Goal: Task Accomplishment & Management: Manage account settings

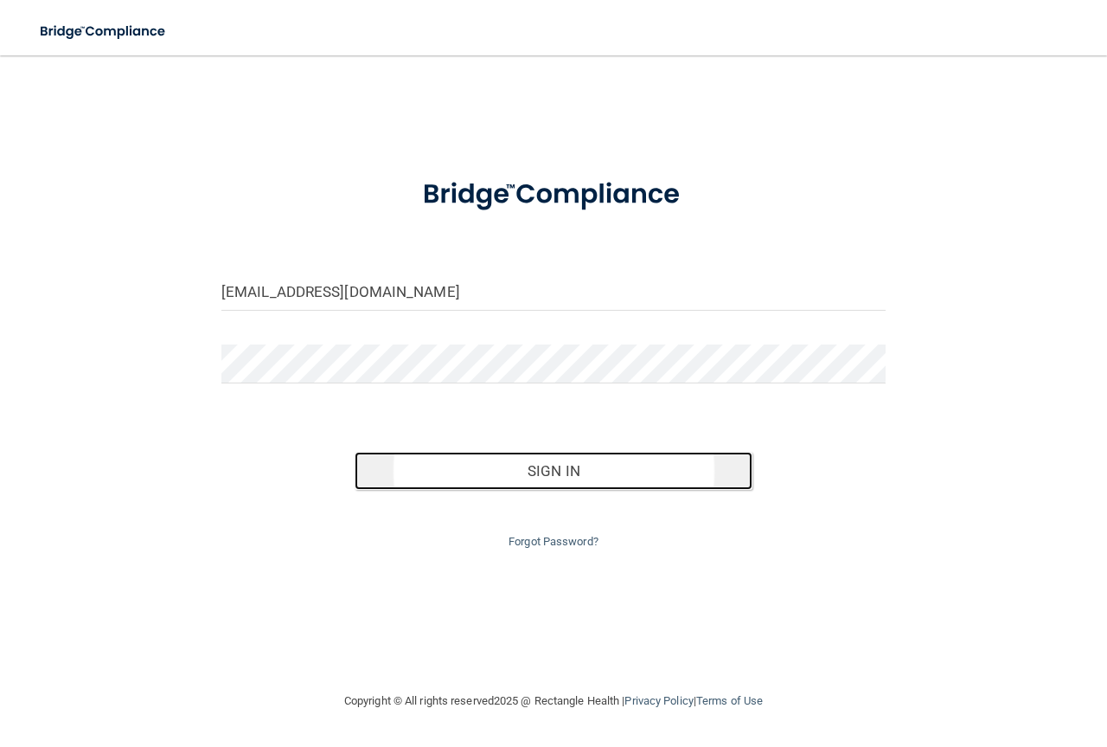
click at [536, 464] on button "Sign In" at bounding box center [554, 471] width 399 height 38
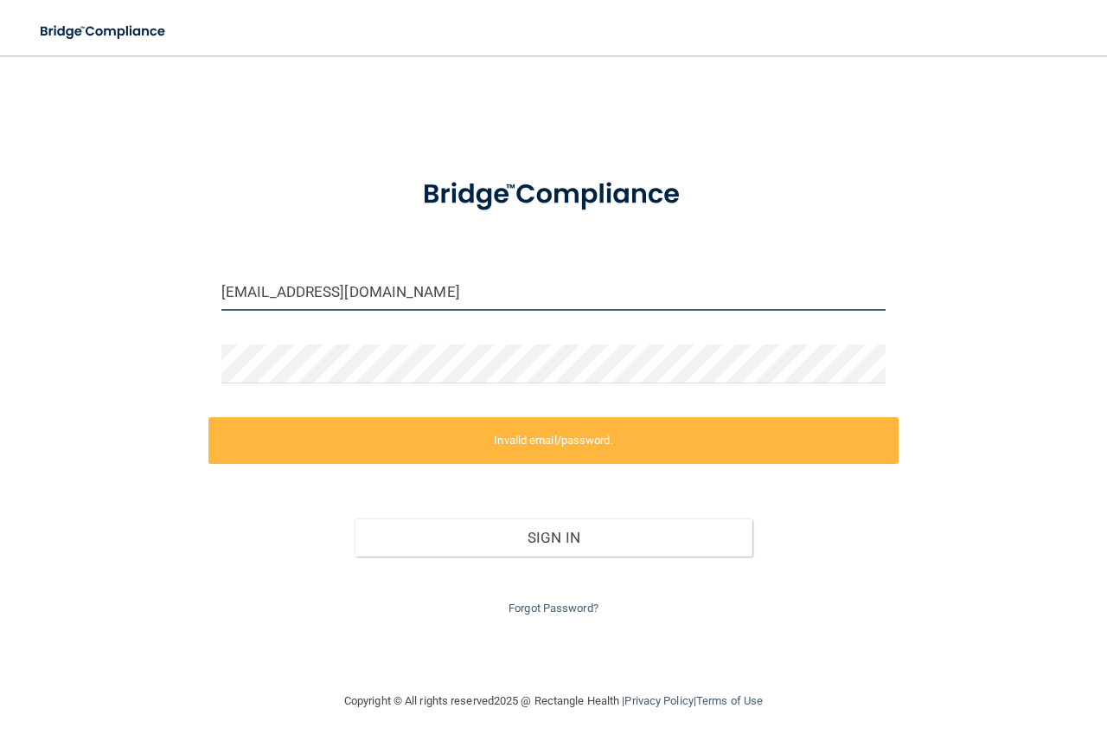
drag, startPoint x: 246, startPoint y: 291, endPoint x: 196, endPoint y: 284, distance: 49.8
click at [196, 284] on div "[EMAIL_ADDRESS][DOMAIN_NAME] Invalid email/password. You don't have permission …" at bounding box center [554, 373] width 1038 height 600
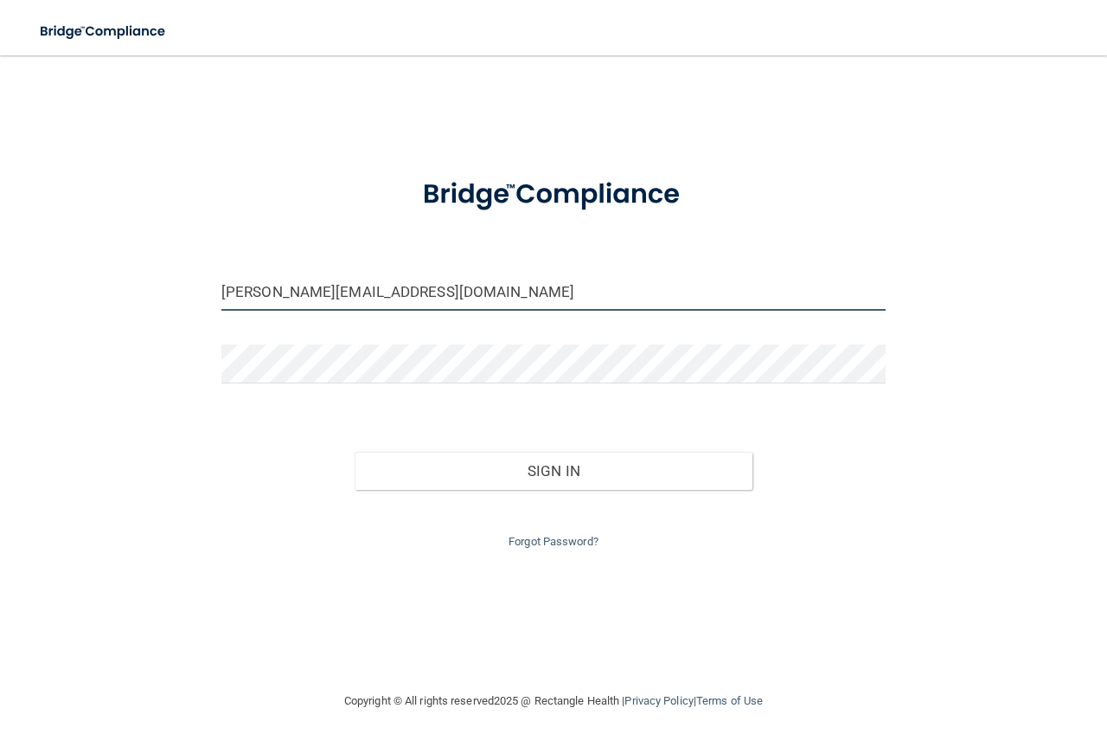
type input "[PERSON_NAME][EMAIL_ADDRESS][DOMAIN_NAME]"
click at [355, 452] on button "Sign In" at bounding box center [554, 471] width 399 height 38
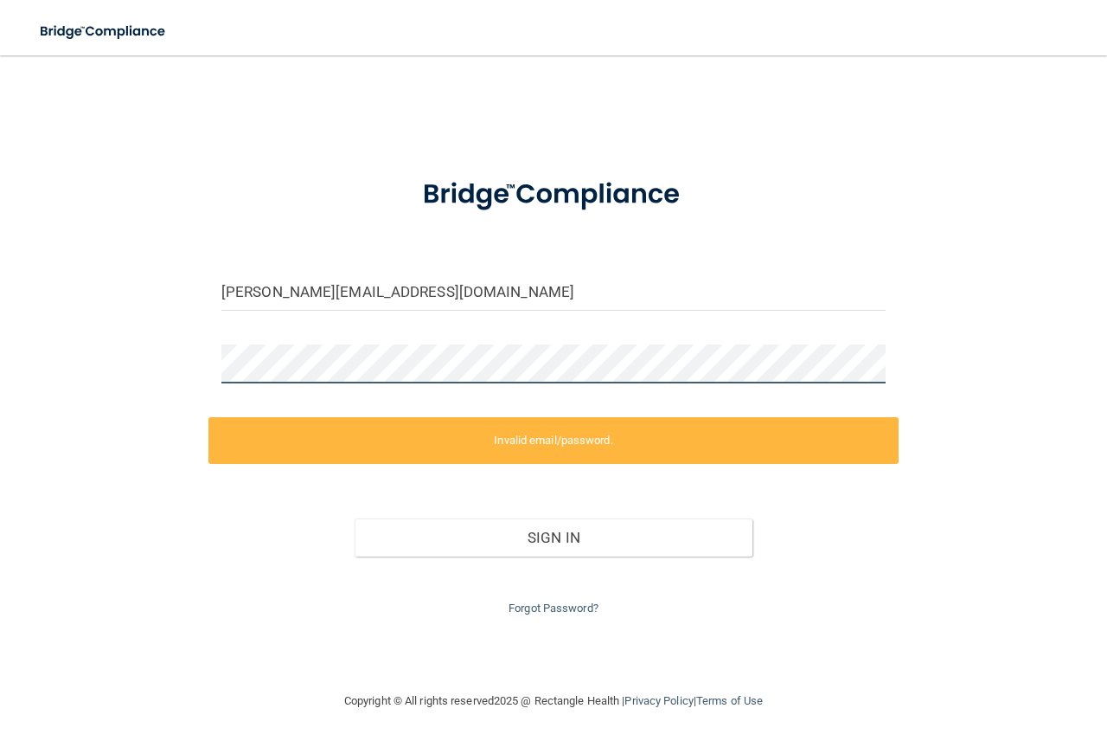
click at [196, 371] on div "[PERSON_NAME][EMAIL_ADDRESS][DOMAIN_NAME] Invalid email/password. You don't hav…" at bounding box center [554, 373] width 1038 height 600
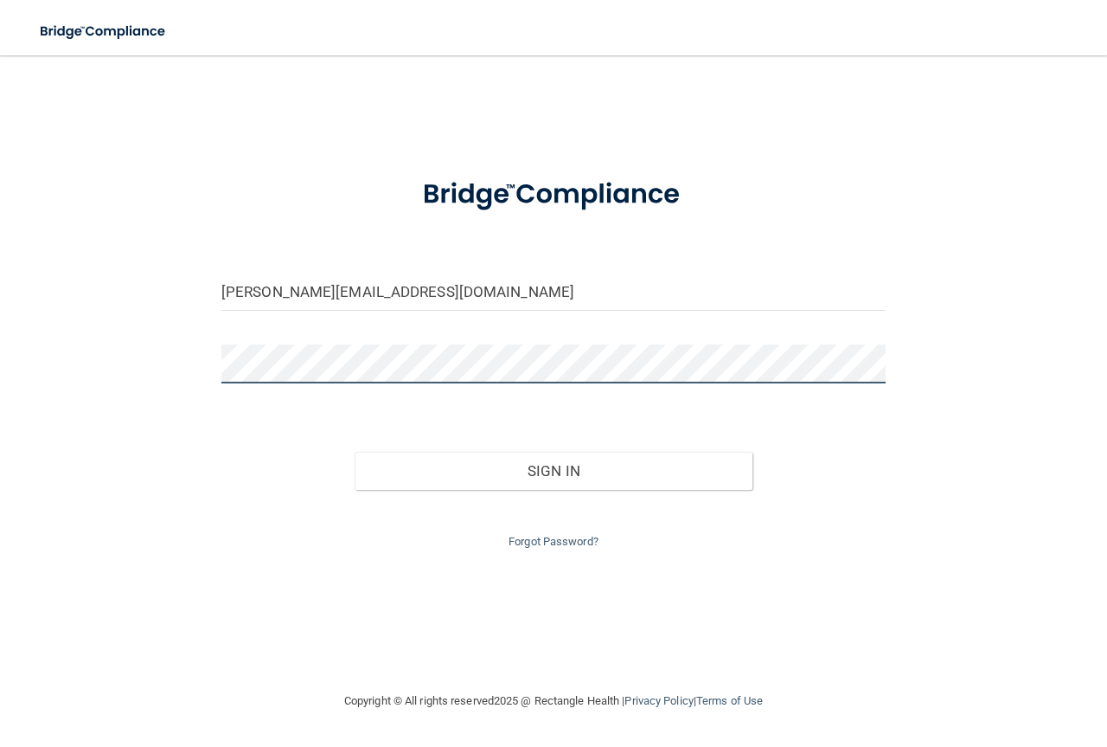
click at [355, 452] on button "Sign In" at bounding box center [554, 471] width 399 height 38
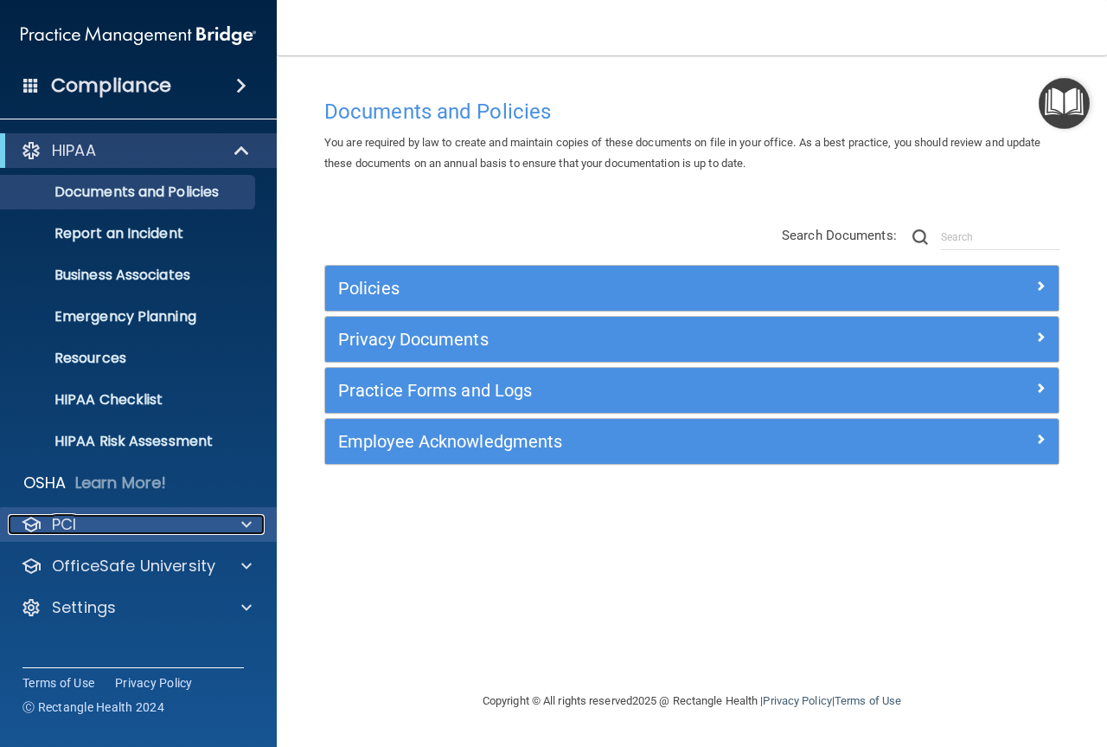
click at [251, 516] on span at bounding box center [246, 524] width 10 height 21
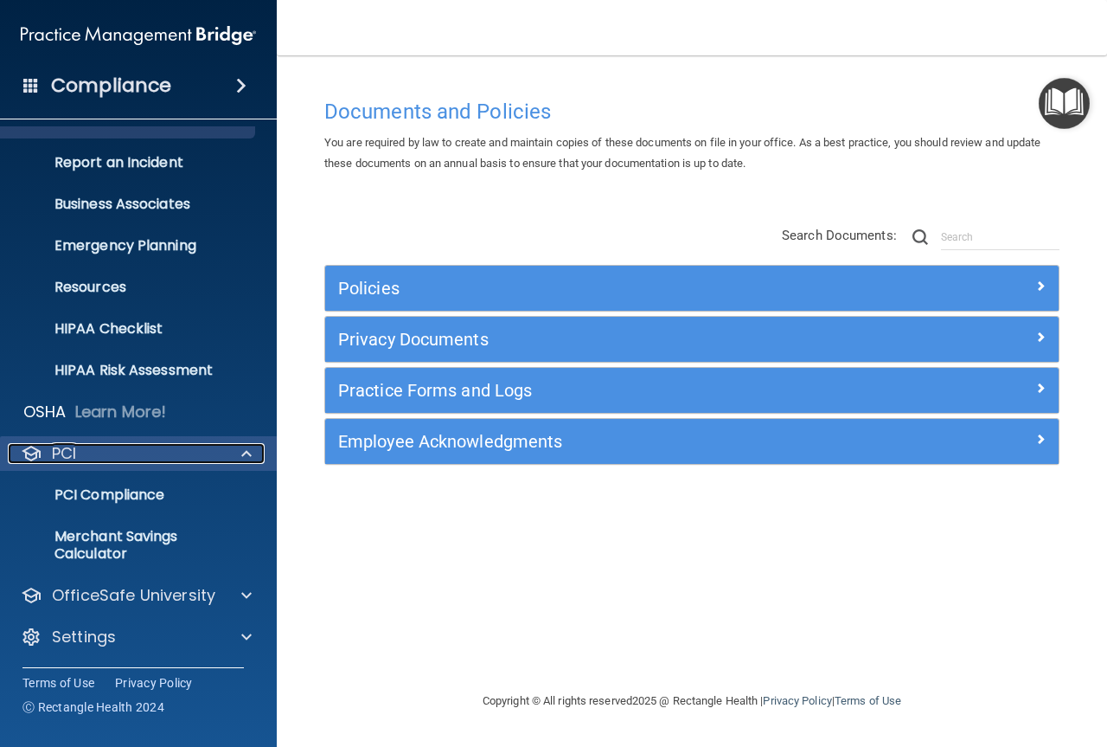
scroll to position [72, 0]
click at [247, 454] on span at bounding box center [246, 452] width 10 height 21
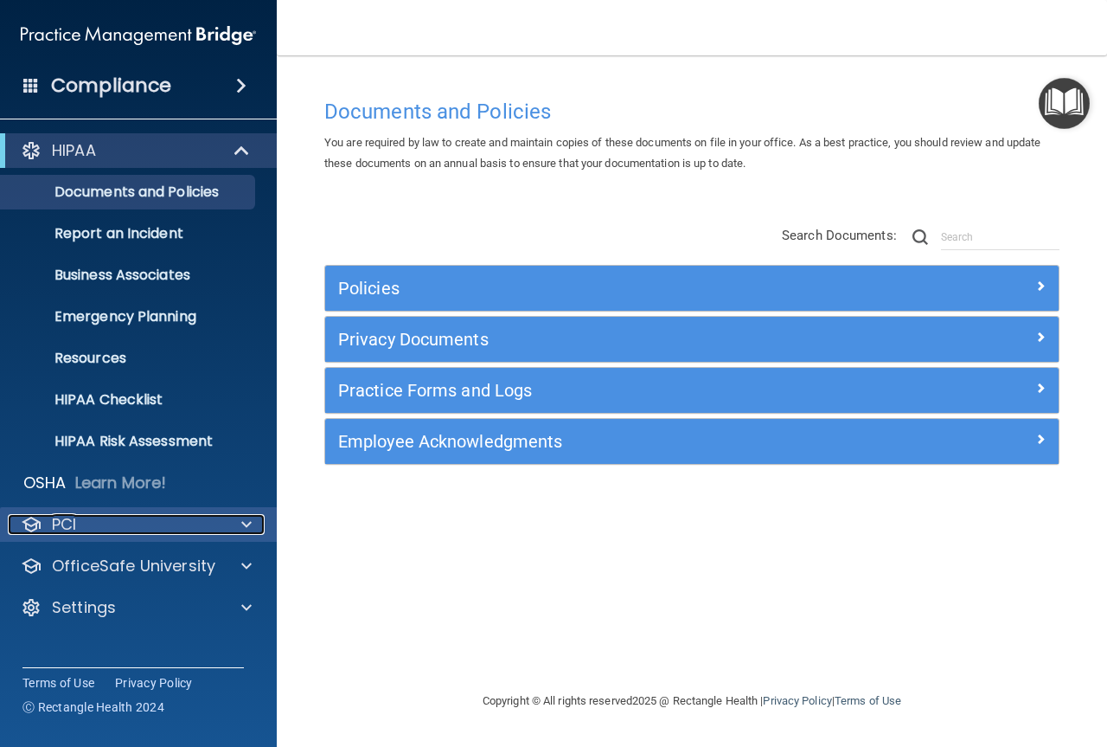
scroll to position [0, 0]
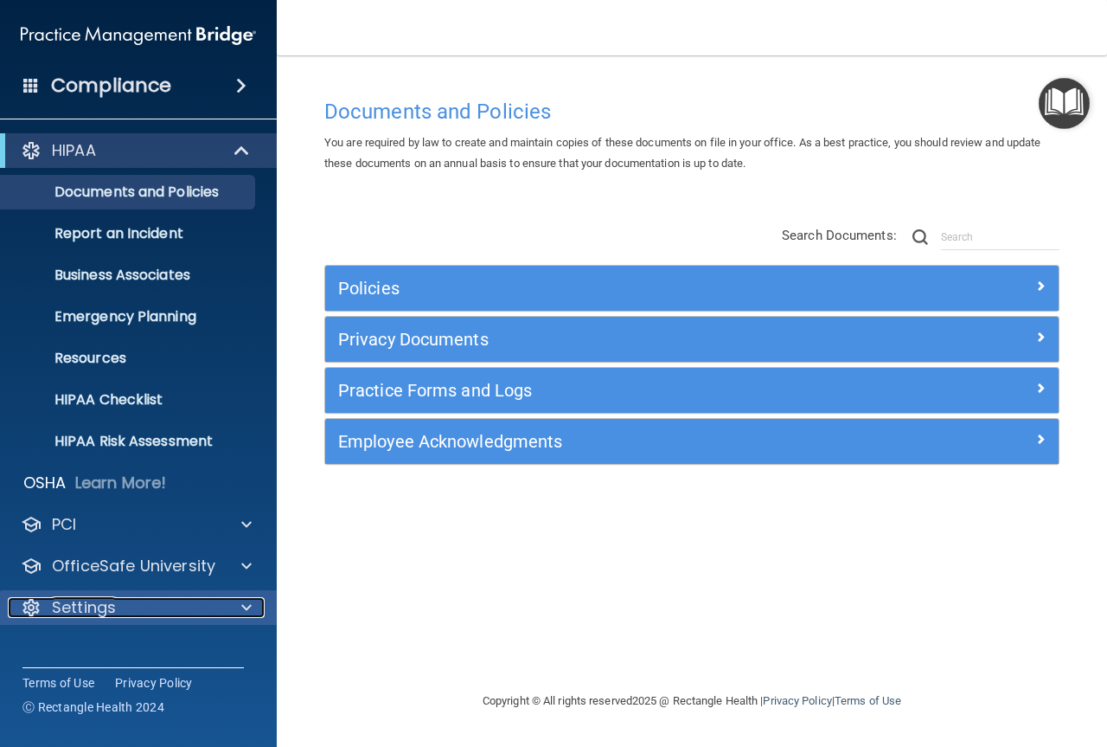
click at [234, 601] on div at bounding box center [243, 607] width 43 height 21
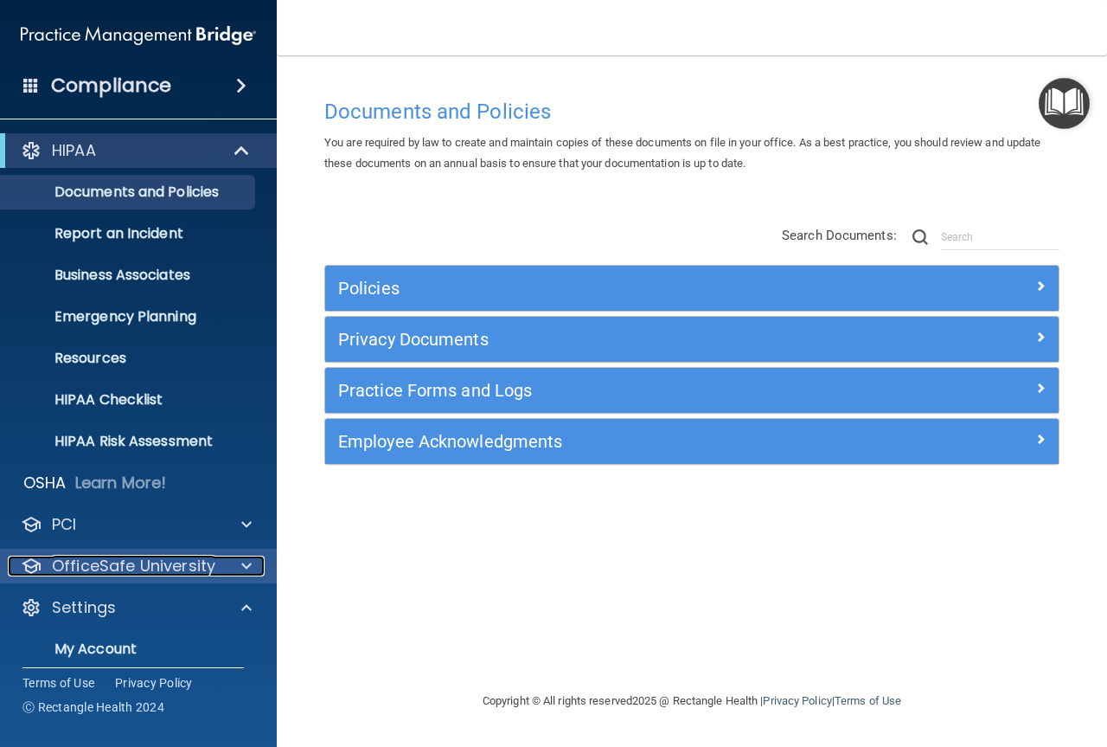
click at [104, 558] on p "OfficeSafe University" at bounding box center [134, 565] width 164 height 21
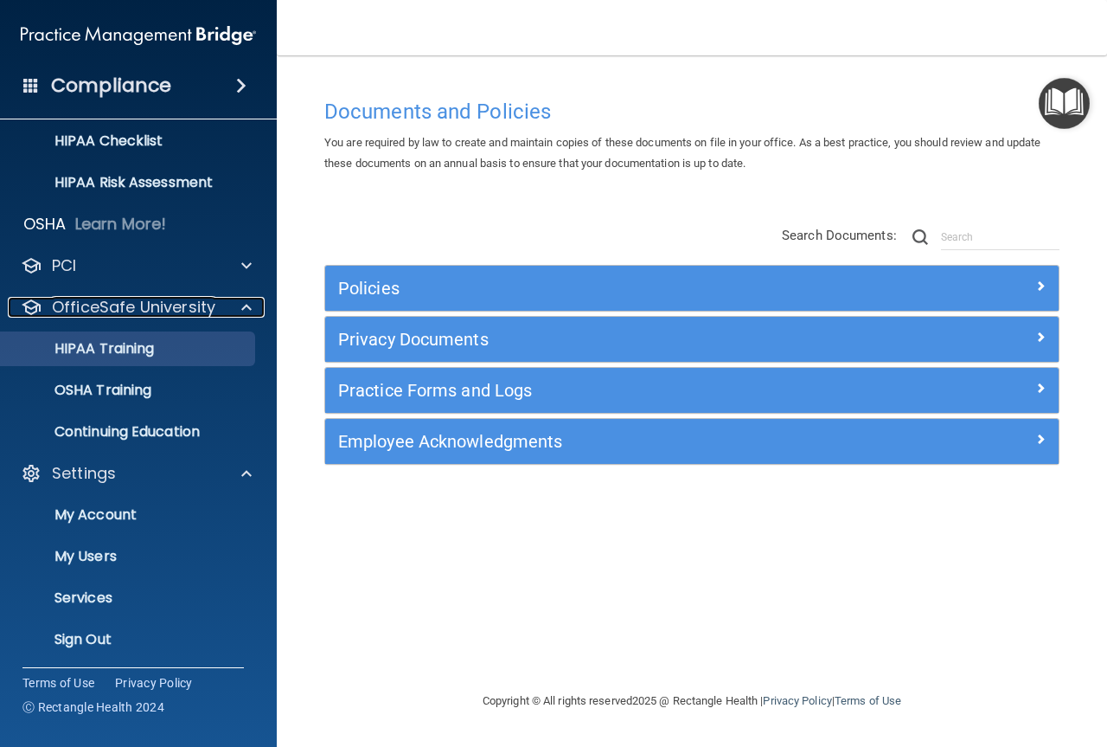
scroll to position [260, 0]
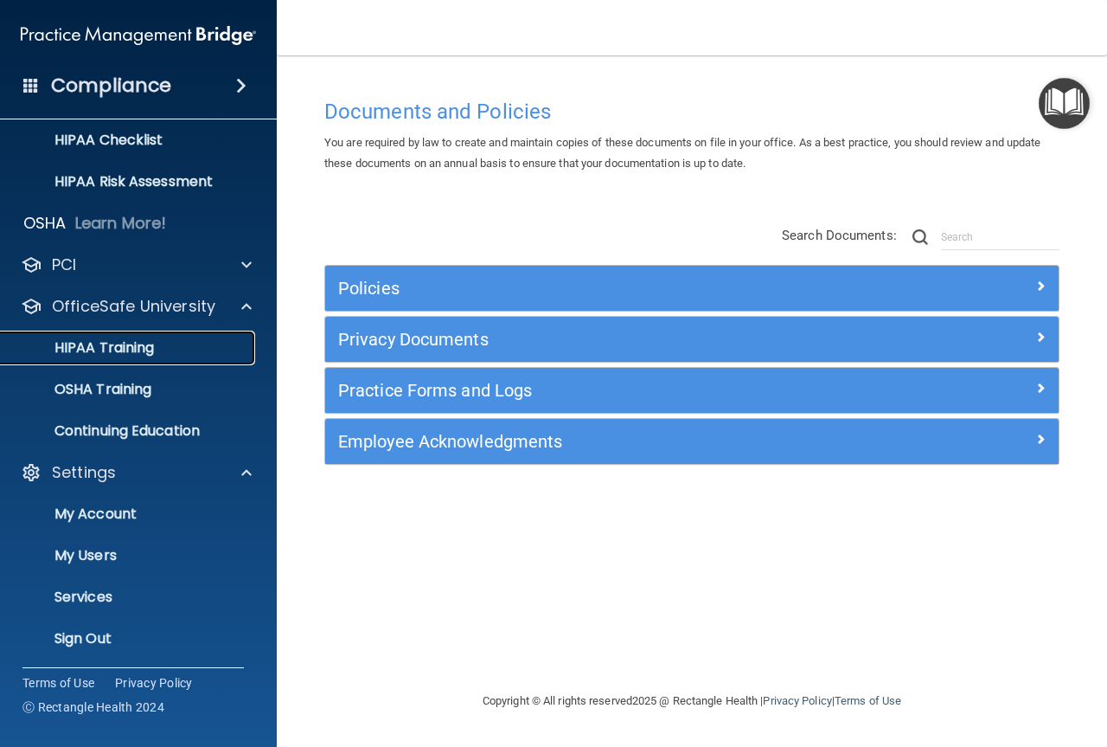
click at [135, 339] on p "HIPAA Training" at bounding box center [82, 347] width 143 height 17
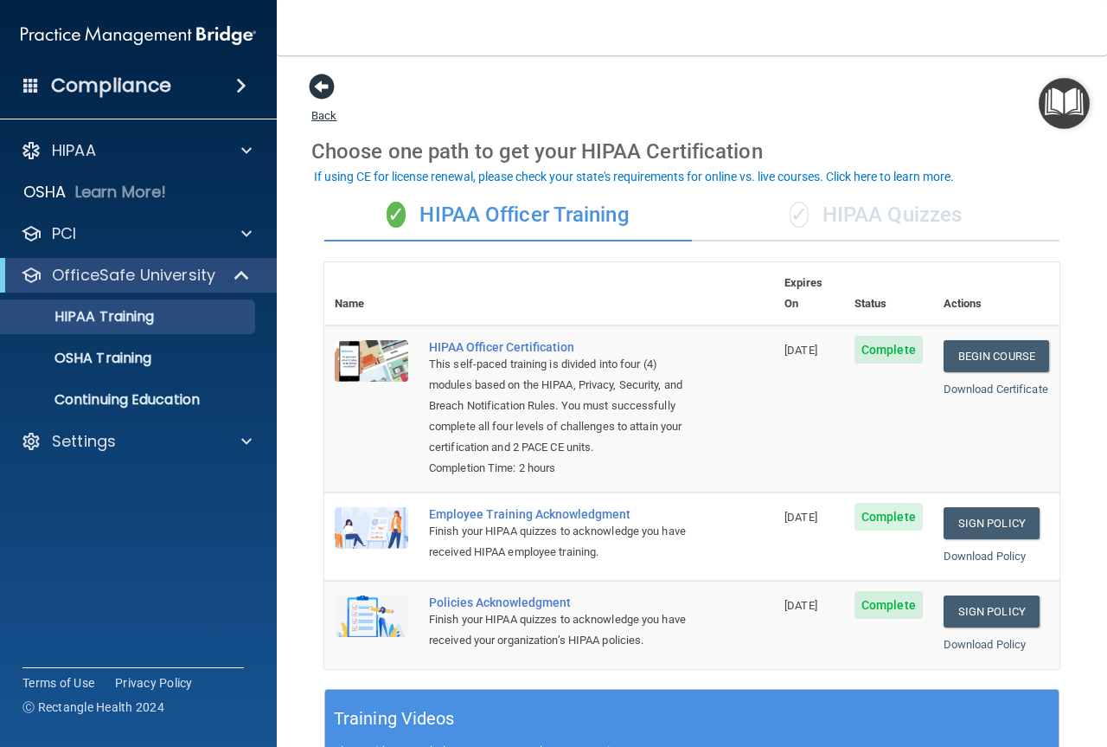
click at [323, 99] on span at bounding box center [322, 87] width 26 height 26
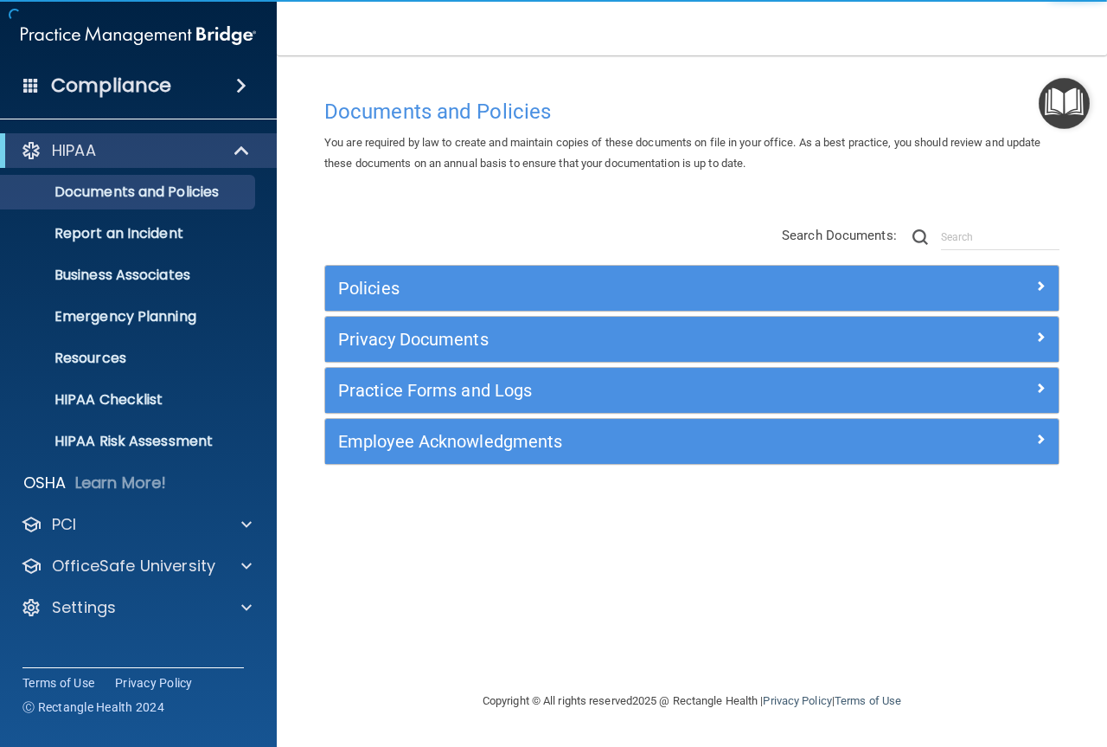
click at [236, 78] on span at bounding box center [241, 85] width 10 height 21
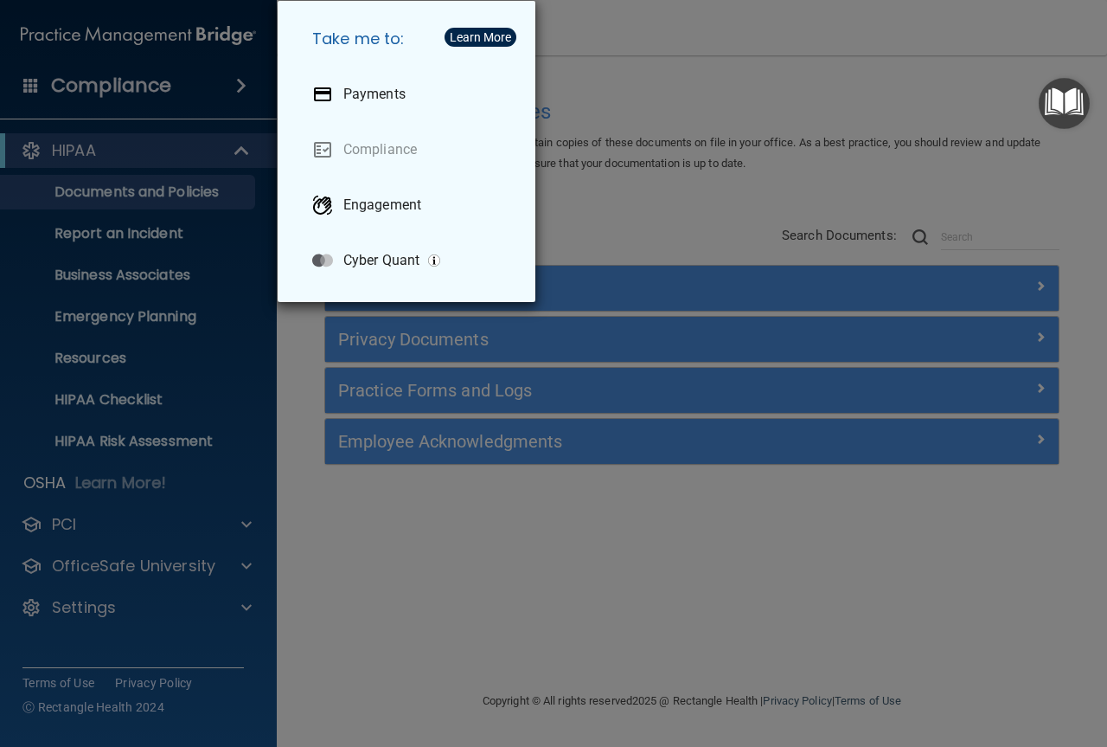
click at [241, 145] on div "Take me to: Payments Compliance Engagement Cyber Quant" at bounding box center [553, 373] width 1107 height 747
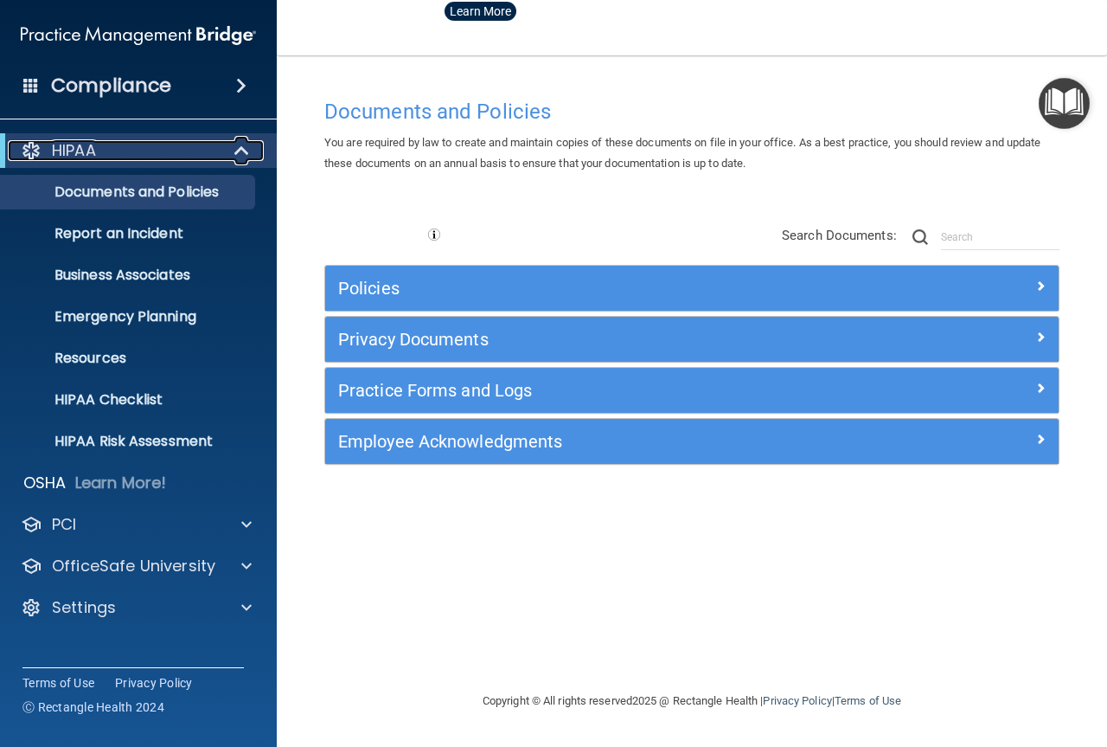
click at [241, 145] on span at bounding box center [243, 150] width 15 height 21
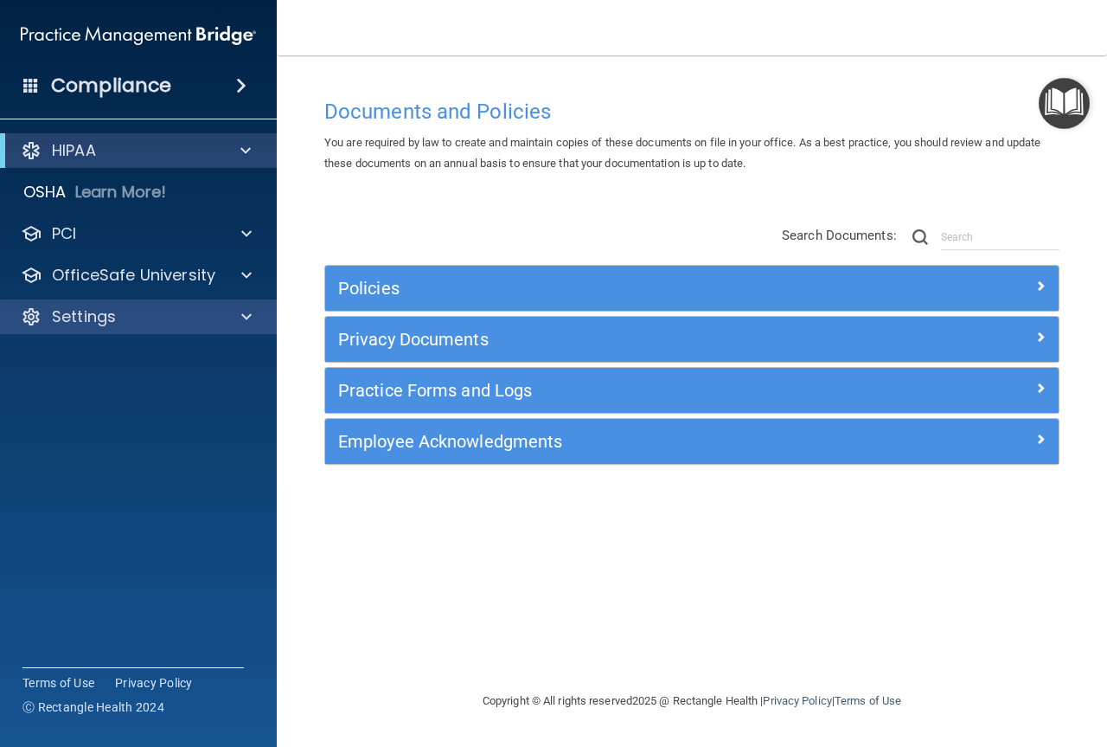
click at [68, 304] on div "Settings" at bounding box center [139, 316] width 278 height 35
click at [247, 317] on span at bounding box center [246, 316] width 10 height 21
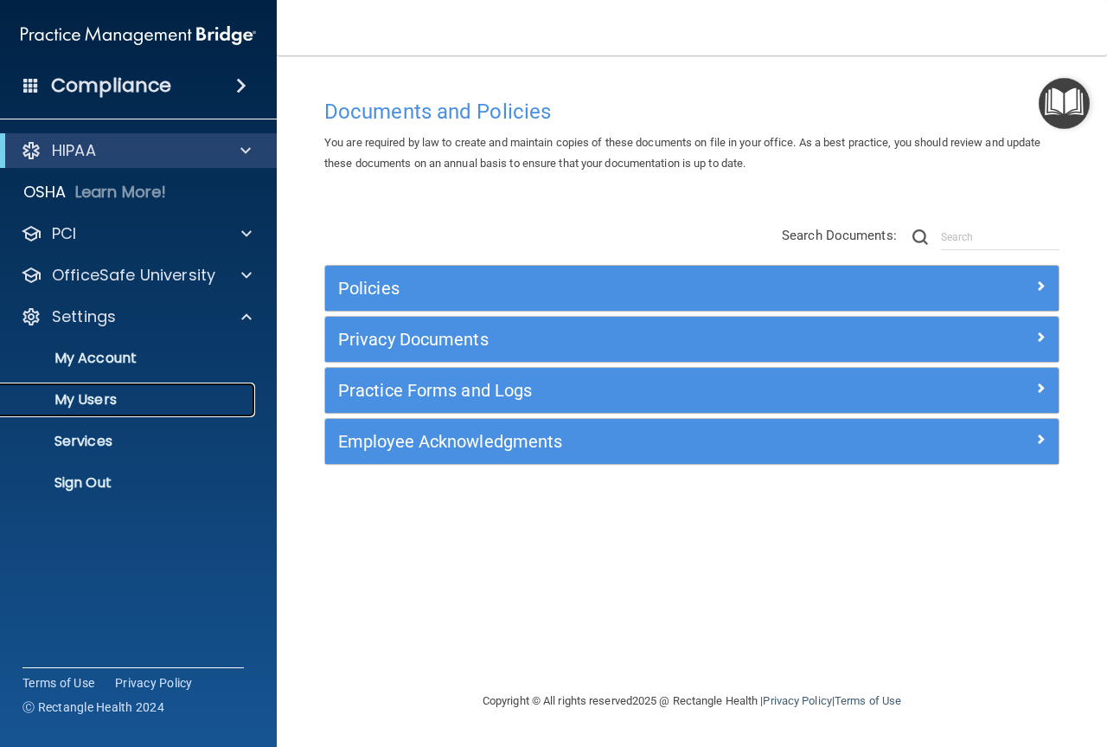
click at [114, 400] on p "My Users" at bounding box center [129, 399] width 236 height 17
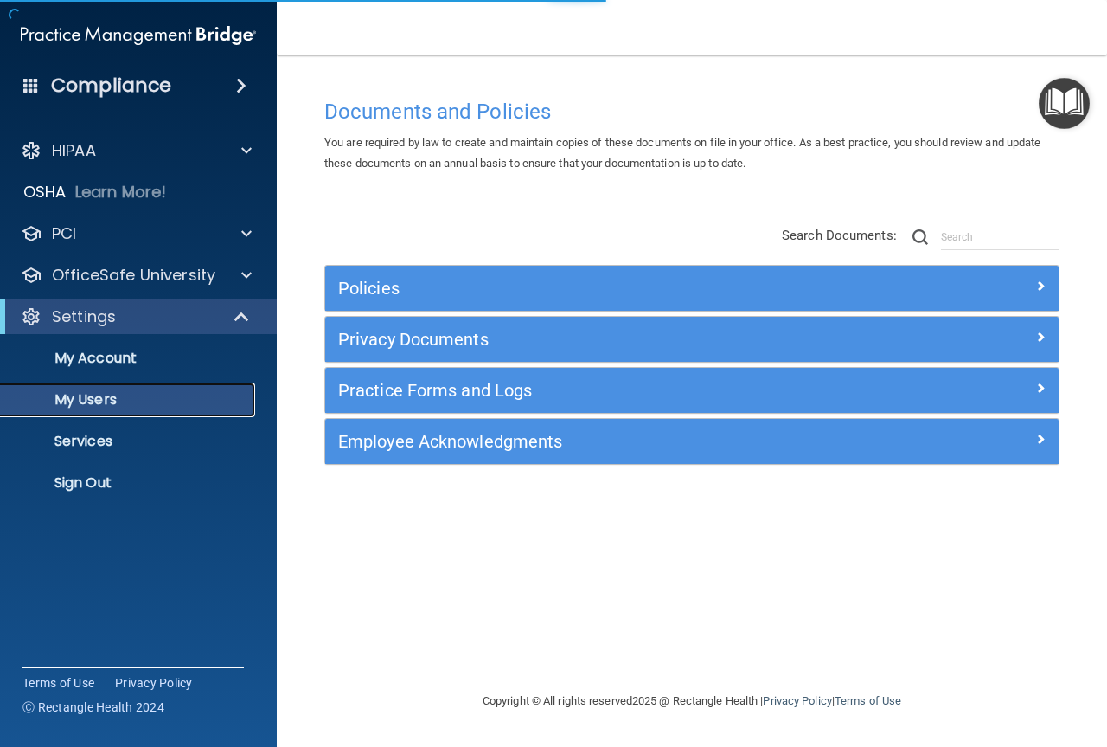
select select "20"
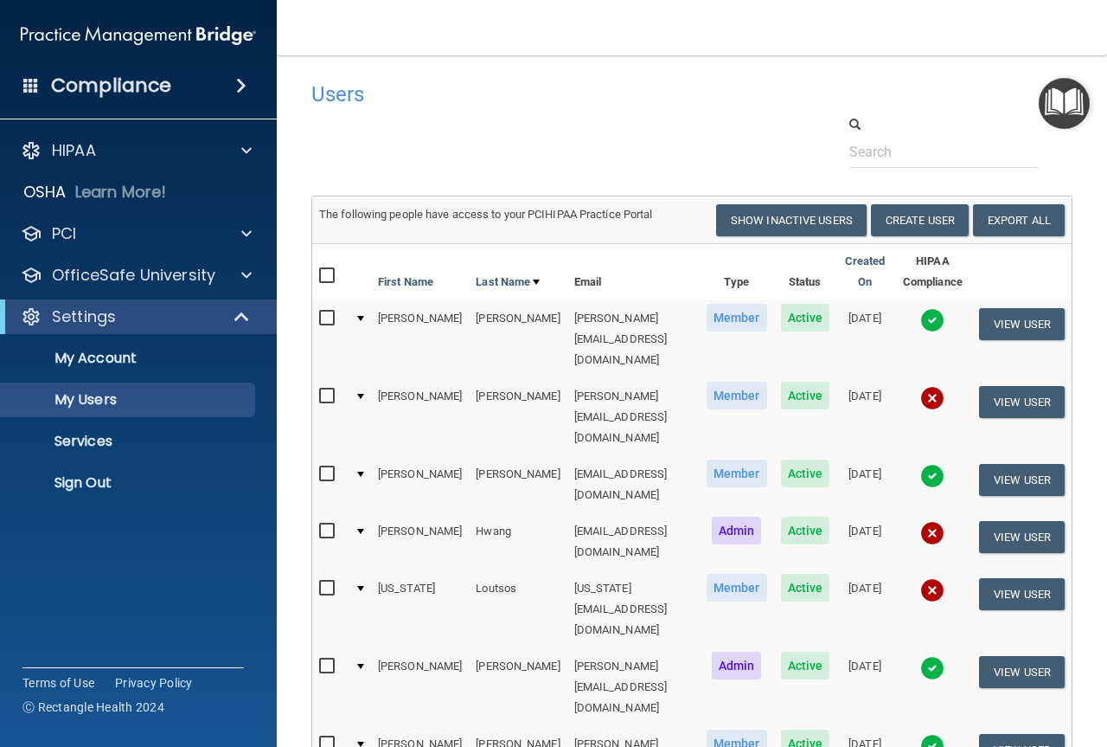
click at [322, 389] on input "checkbox" at bounding box center [329, 396] width 20 height 14
checkbox input "true"
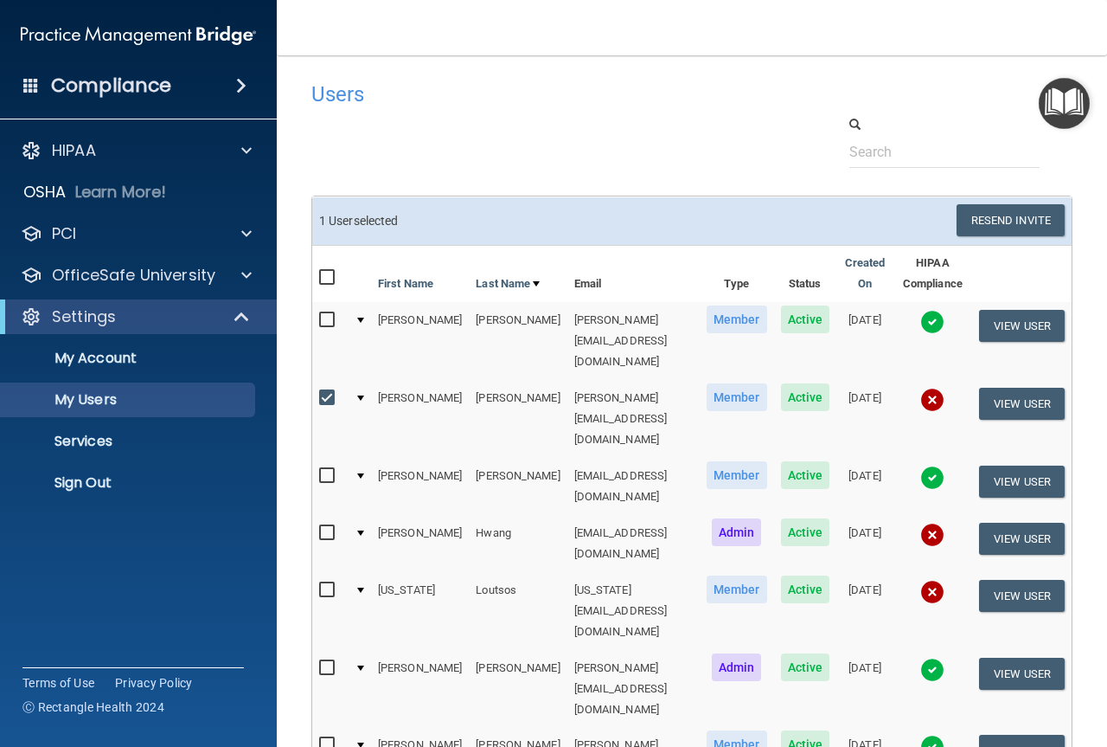
click at [319, 526] on input "checkbox" at bounding box center [329, 533] width 20 height 14
checkbox input "true"
click at [319, 583] on input "checkbox" at bounding box center [329, 590] width 20 height 14
checkbox input "true"
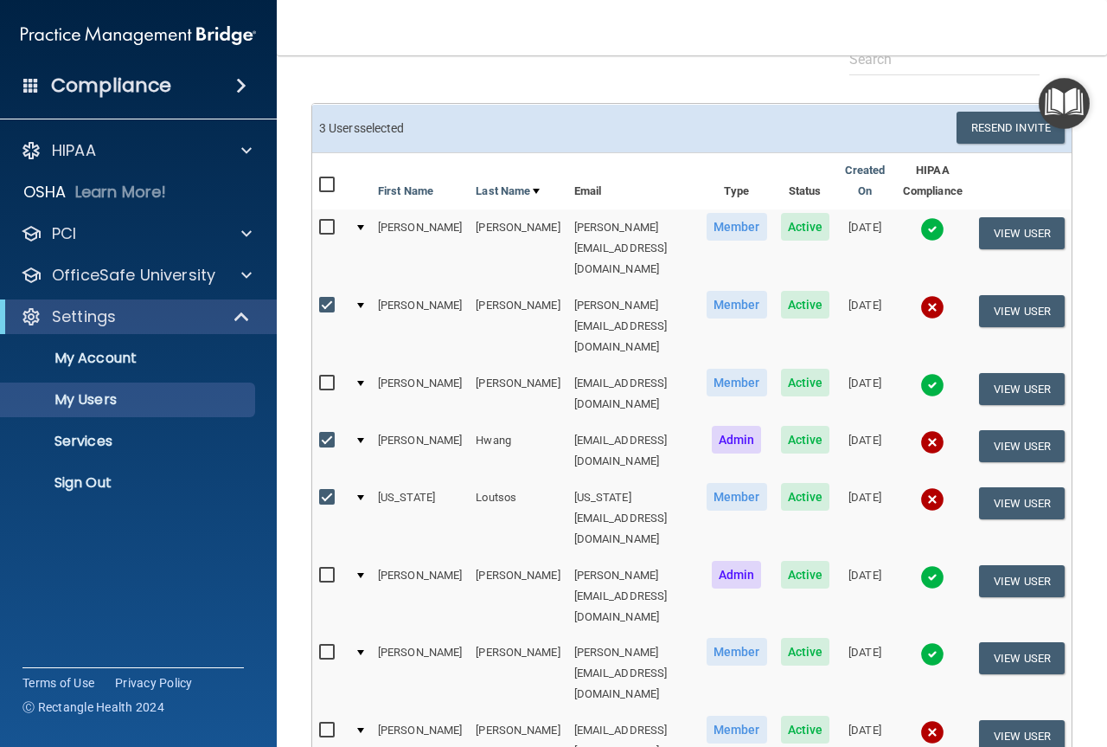
scroll to position [199, 0]
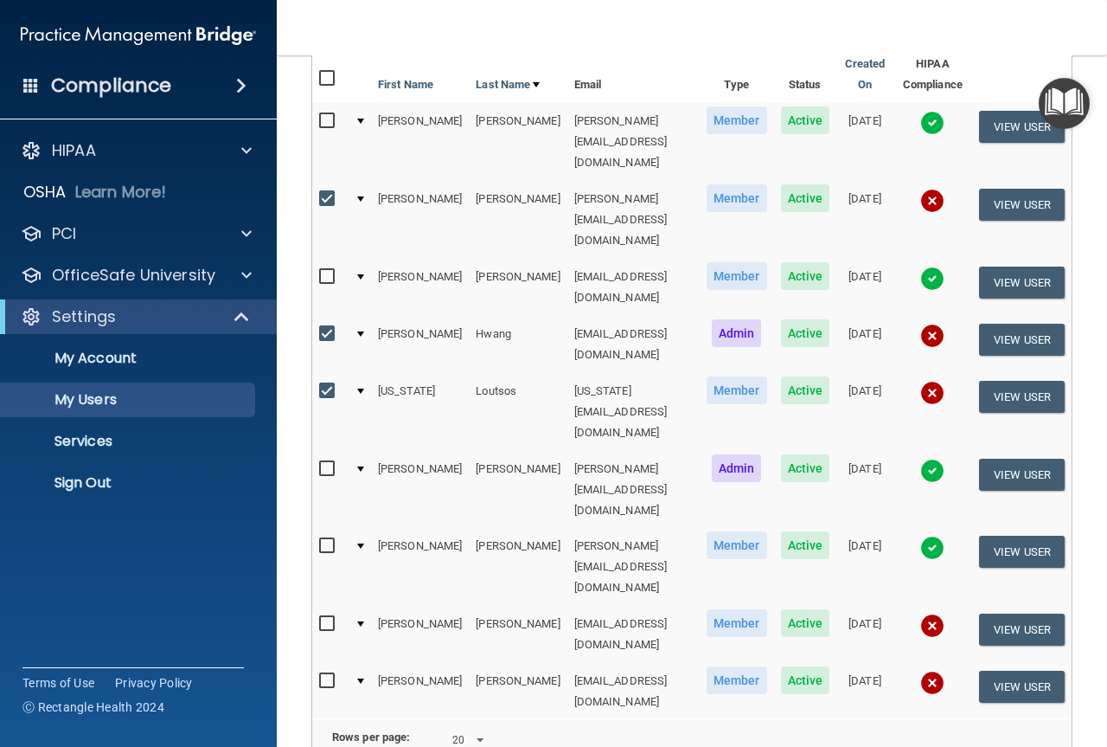
click at [322, 617] on input "checkbox" at bounding box center [329, 624] width 20 height 14
checkbox input "true"
click at [319, 674] on input "checkbox" at bounding box center [329, 681] width 20 height 14
checkbox input "true"
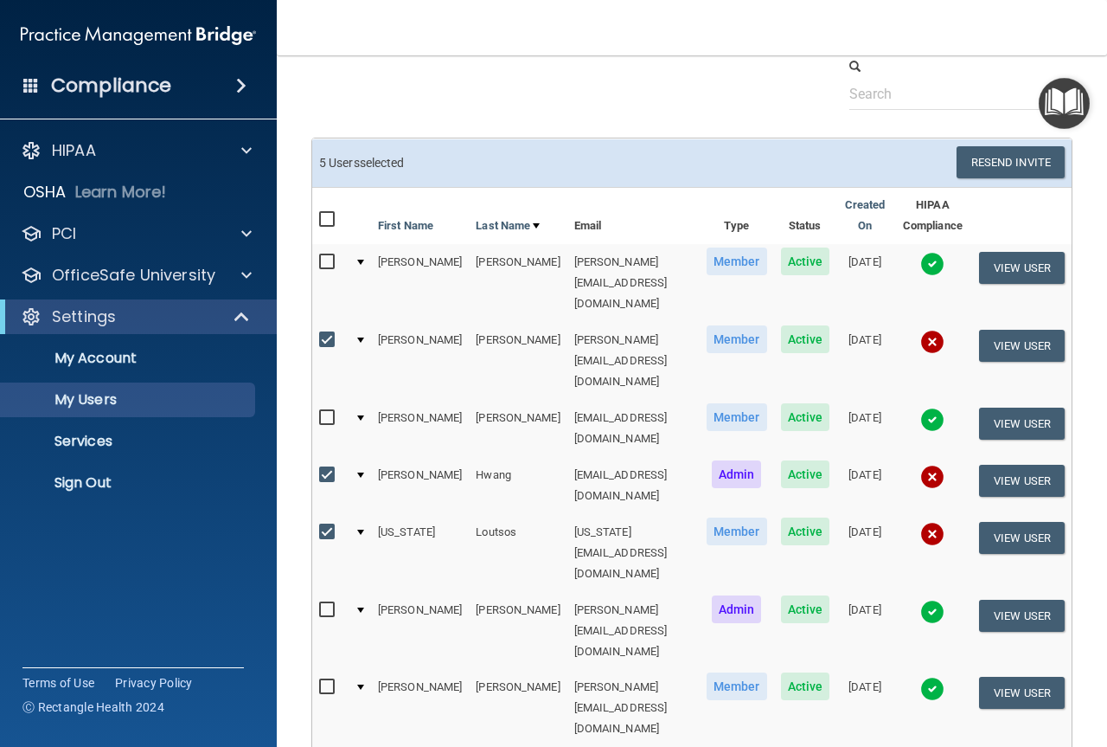
scroll to position [0, 0]
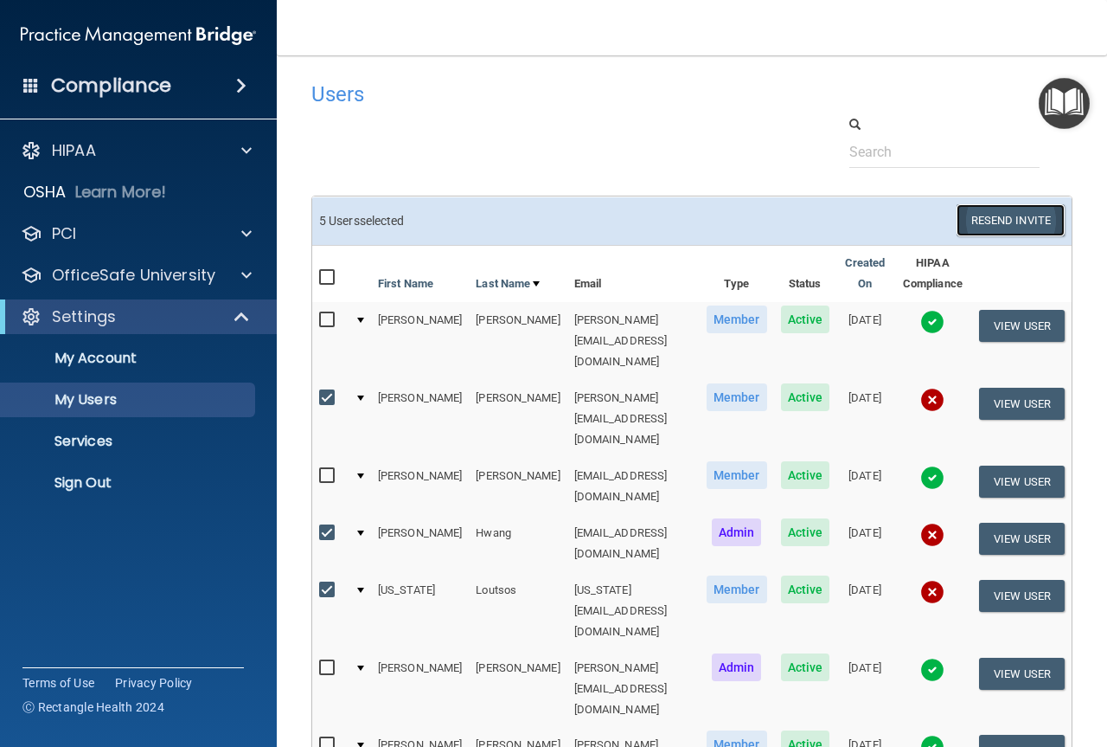
click at [1024, 220] on button "Resend Invite" at bounding box center [1011, 220] width 108 height 32
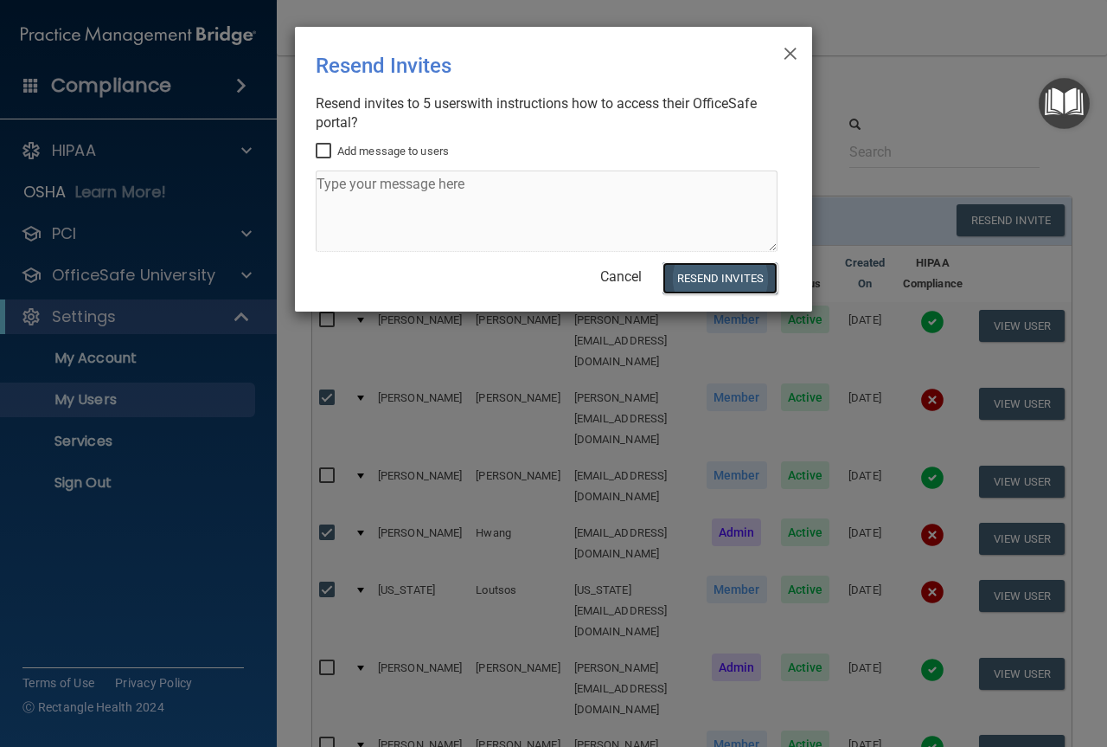
click at [742, 272] on button "Resend Invites" at bounding box center [720, 278] width 115 height 32
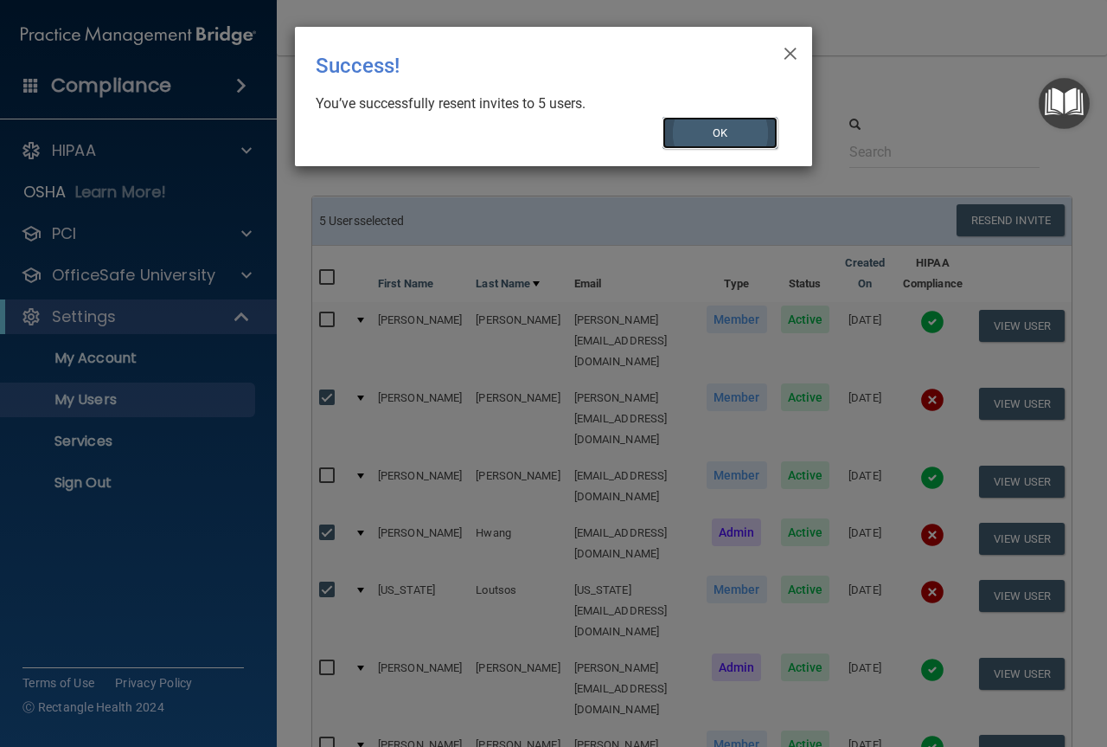
click at [729, 128] on button "OK" at bounding box center [721, 133] width 116 height 32
